Goal: Information Seeking & Learning: Learn about a topic

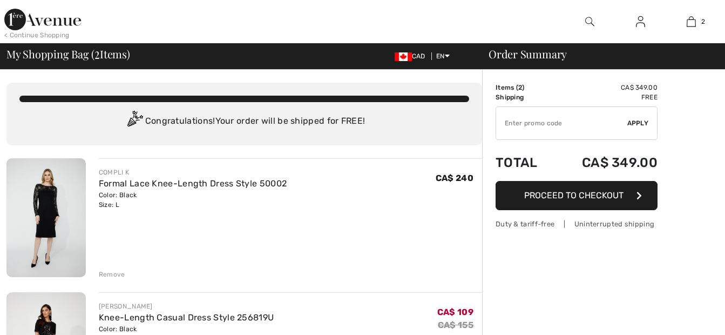
click at [53, 211] on img at bounding box center [45, 217] width 79 height 119
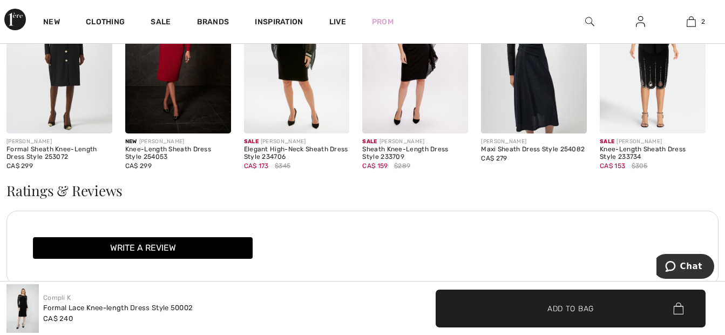
scroll to position [1188, 0]
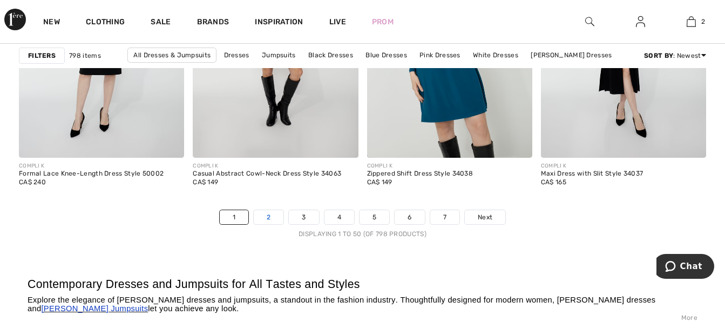
click at [265, 217] on link "2" at bounding box center [269, 217] width 30 height 14
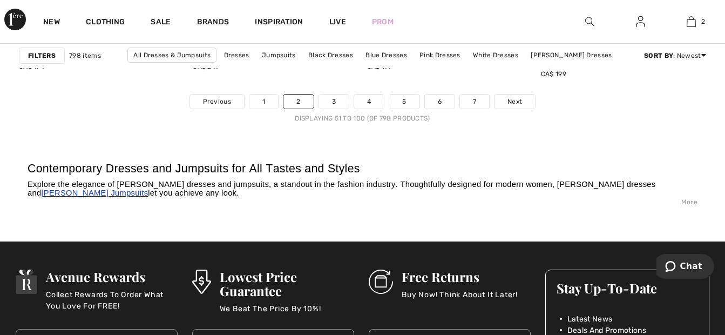
scroll to position [4592, 0]
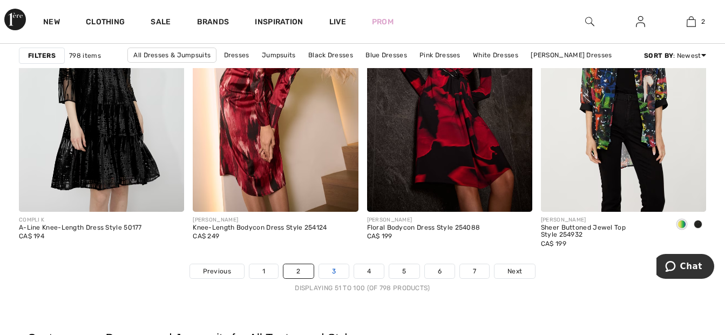
click at [328, 270] on link "3" at bounding box center [334, 271] width 30 height 14
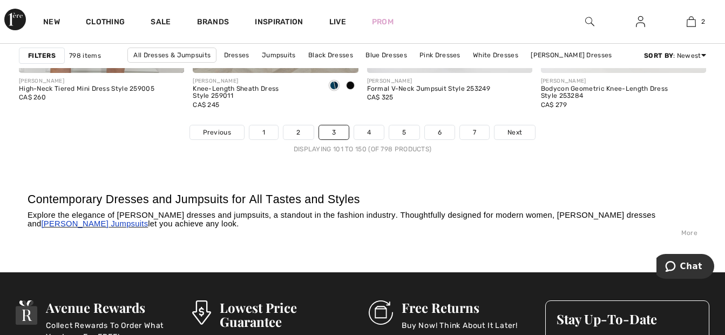
scroll to position [4754, 0]
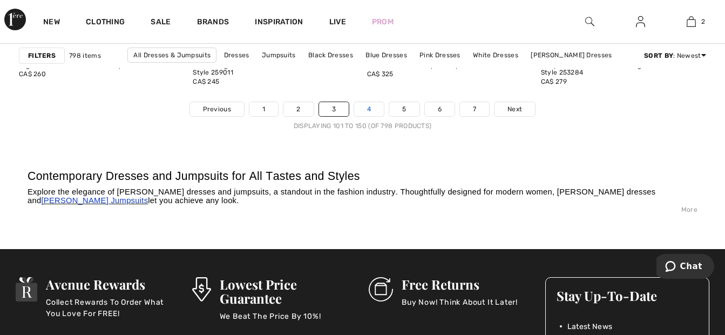
click at [365, 111] on link "4" at bounding box center [369, 109] width 30 height 14
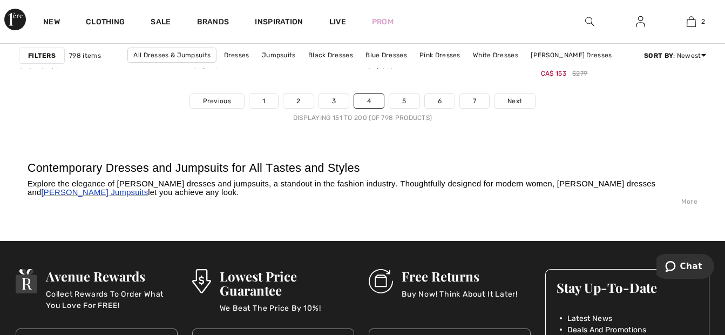
scroll to position [4700, 0]
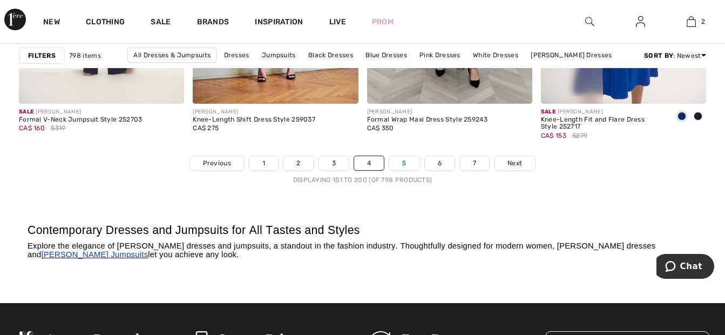
click at [404, 160] on link "5" at bounding box center [404, 163] width 30 height 14
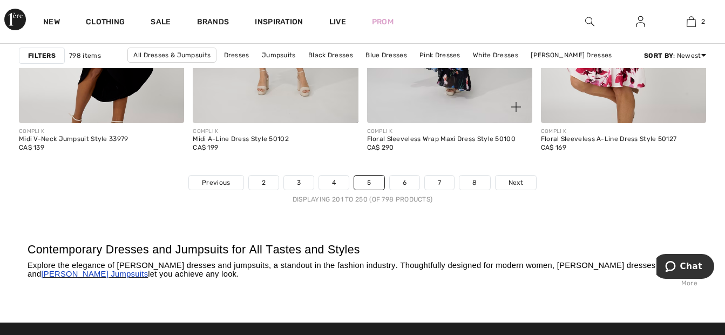
scroll to position [4646, 0]
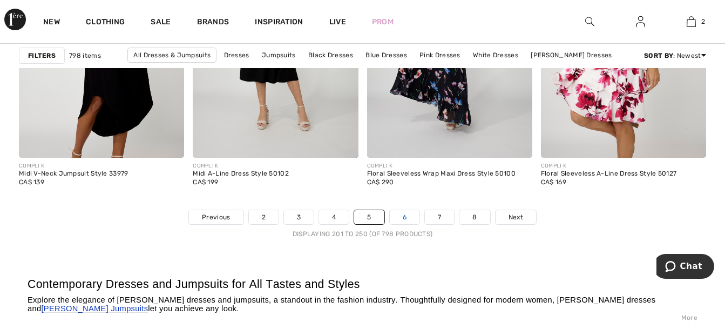
click at [408, 221] on link "6" at bounding box center [405, 217] width 30 height 14
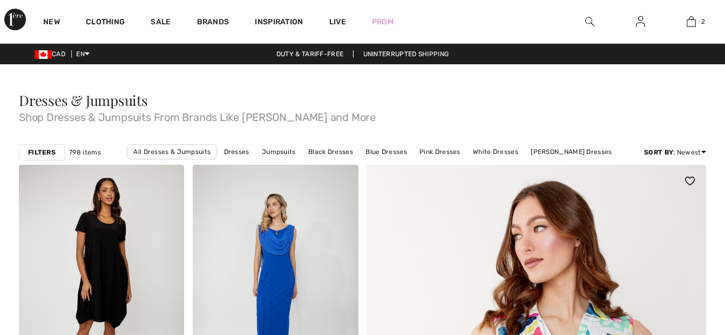
checkbox input "true"
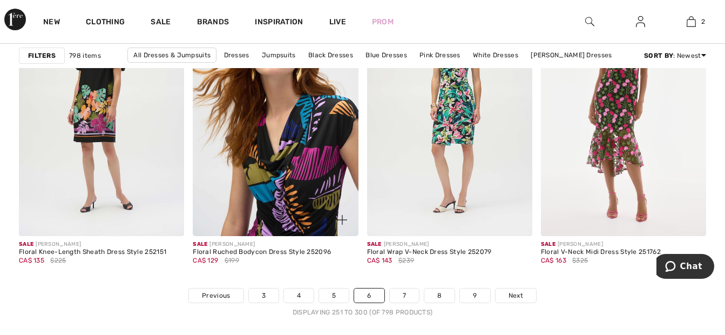
scroll to position [4646, 0]
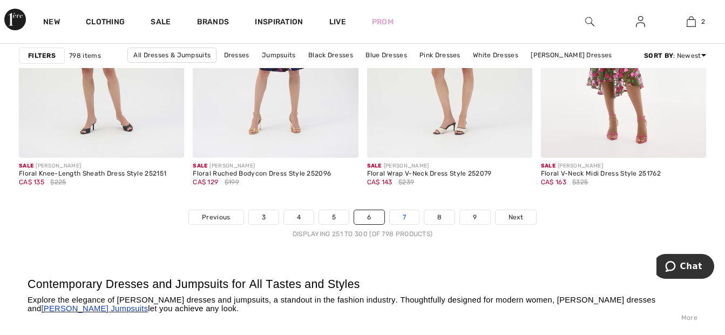
click at [401, 216] on link "7" at bounding box center [404, 217] width 29 height 14
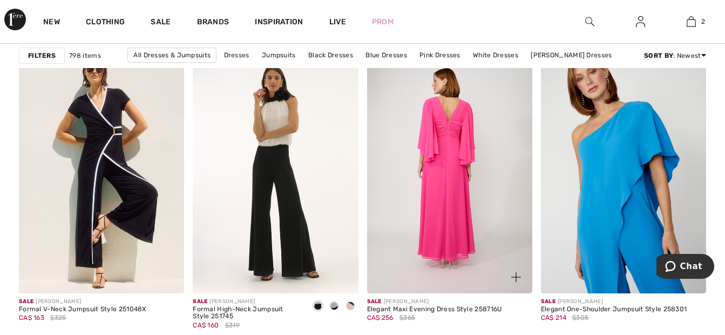
scroll to position [4538, 0]
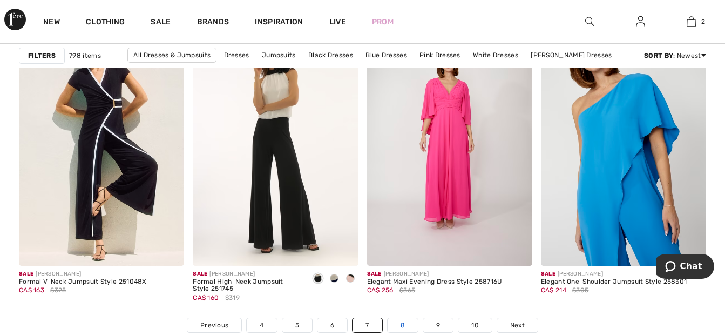
click at [402, 320] on link "8" at bounding box center [403, 325] width 30 height 14
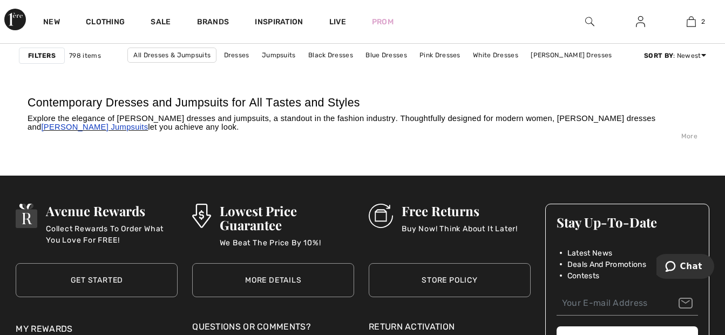
scroll to position [4700, 0]
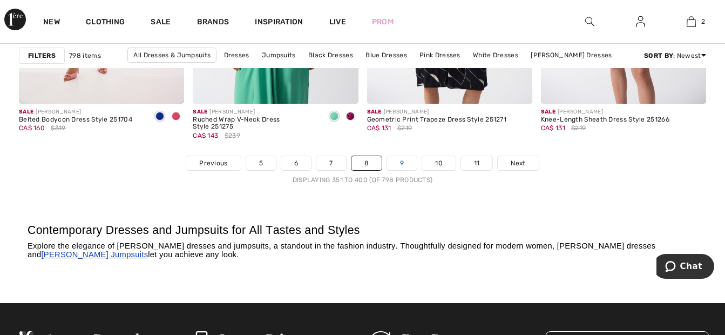
click at [404, 165] on link "9" at bounding box center [402, 163] width 30 height 14
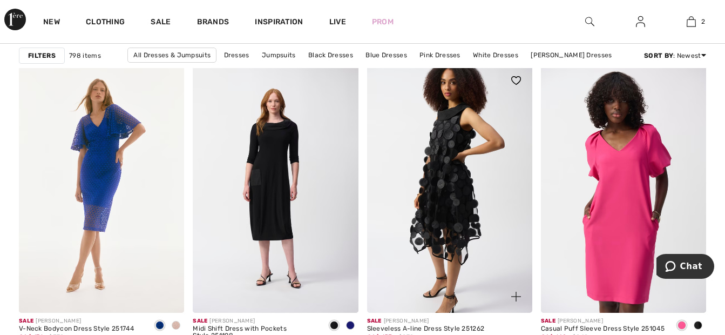
scroll to position [4538, 0]
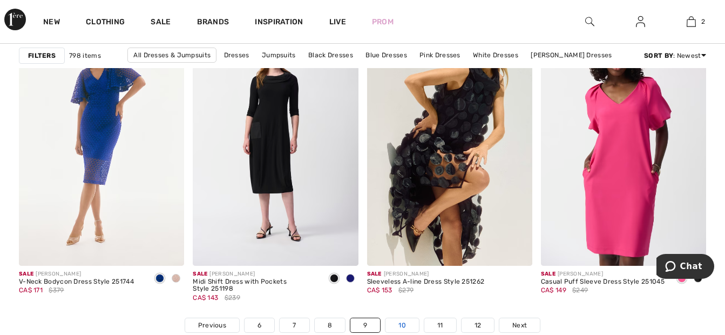
click at [398, 324] on link "10" at bounding box center [402, 325] width 33 height 14
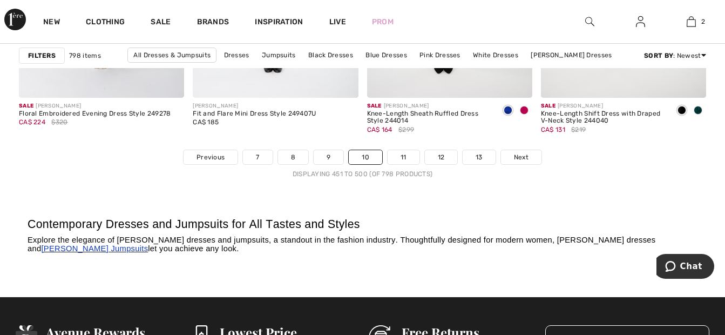
scroll to position [4700, 0]
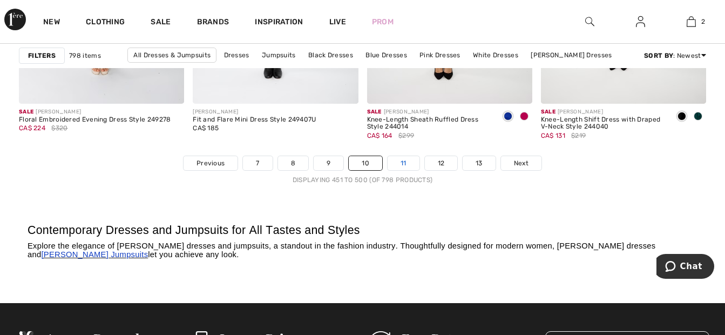
click at [405, 162] on link "11" at bounding box center [404, 163] width 32 height 14
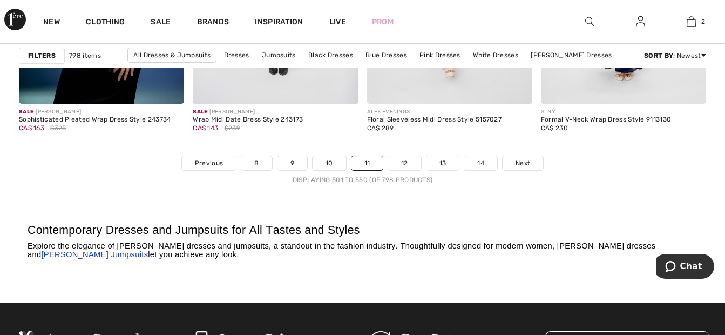
scroll to position [4754, 0]
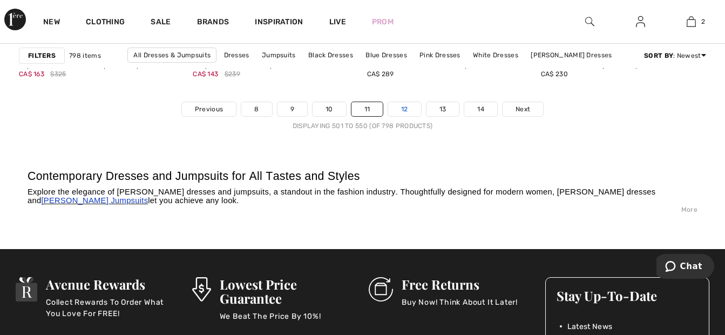
click at [407, 110] on link "12" at bounding box center [404, 109] width 33 height 14
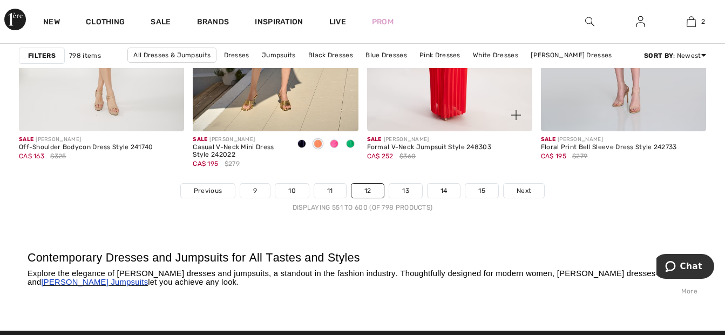
scroll to position [4700, 0]
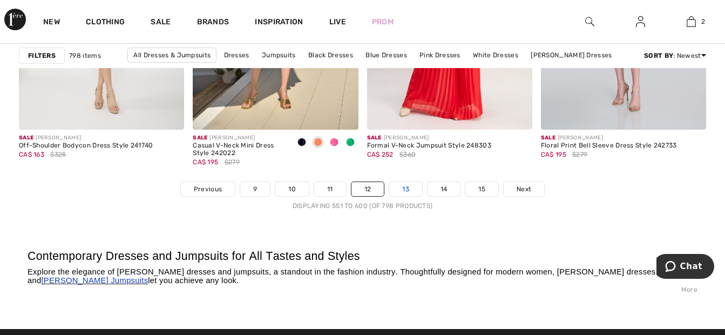
click at [402, 182] on link "13" at bounding box center [405, 189] width 33 height 14
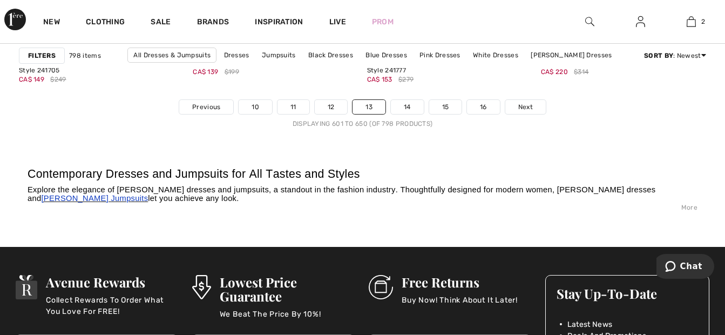
scroll to position [4700, 0]
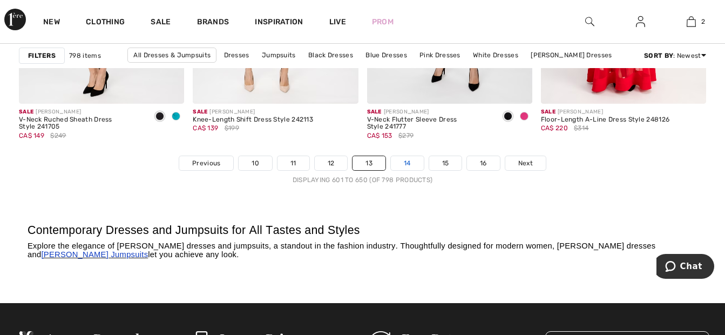
click at [404, 164] on link "14" at bounding box center [407, 163] width 33 height 14
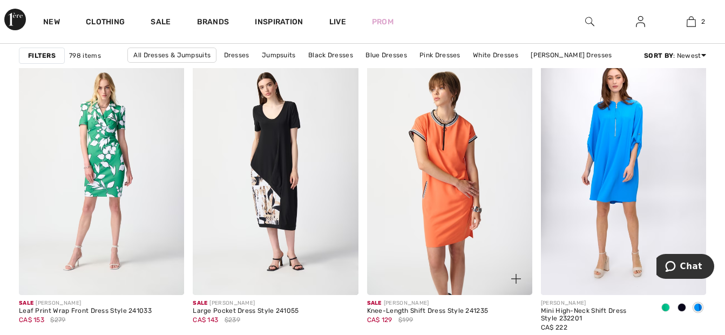
scroll to position [2107, 0]
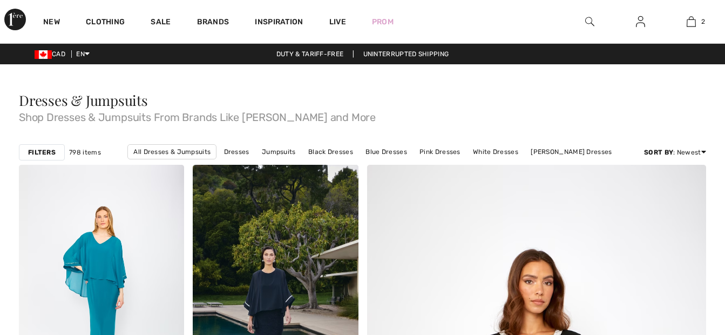
scroll to position [4754, 0]
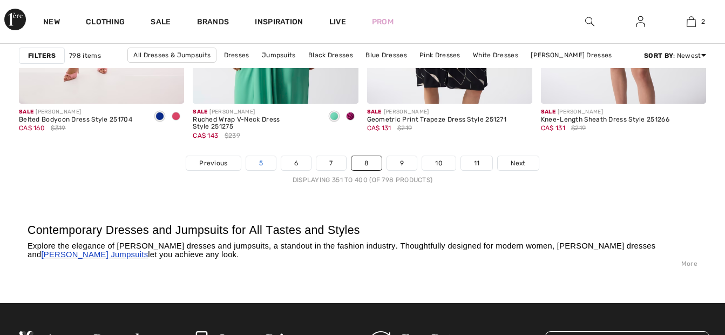
click at [254, 164] on link "5" at bounding box center [261, 163] width 30 height 14
